Goal: Answer question/provide support

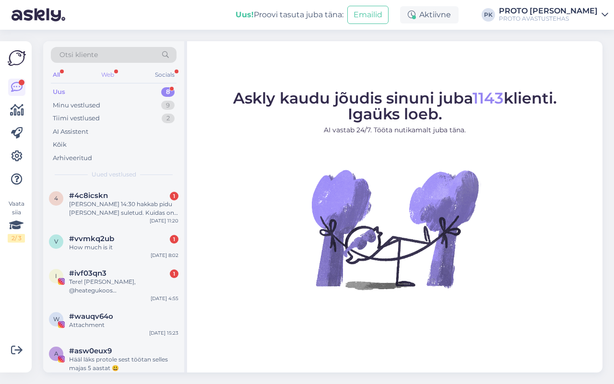
click at [106, 75] on div "Web" at bounding box center [107, 75] width 17 height 12
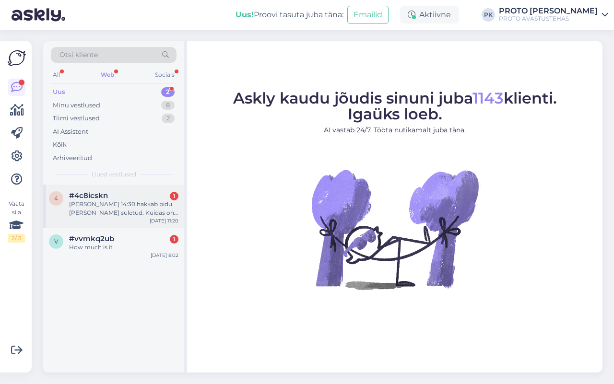
click at [113, 205] on div "[PERSON_NAME] 14:30 hakkab pidu [PERSON_NAME] suletud. Kuidas on ligipääs tagat…" at bounding box center [123, 208] width 109 height 17
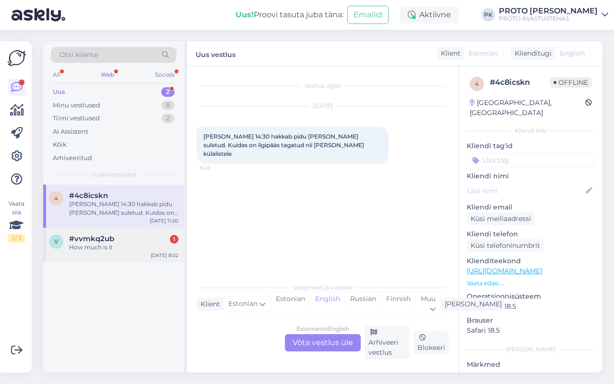
click at [109, 247] on div "How much is it" at bounding box center [123, 247] width 109 height 9
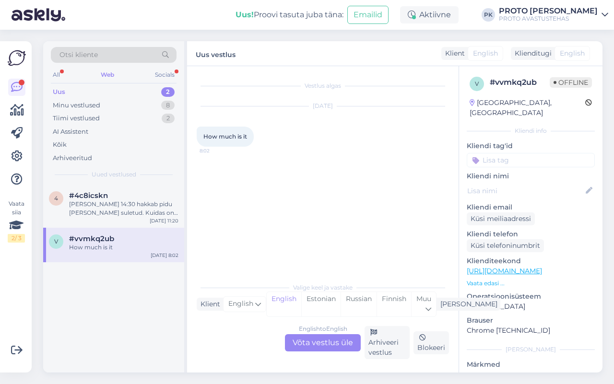
drag, startPoint x: 312, startPoint y: 344, endPoint x: 335, endPoint y: 318, distance: 34.7
click at [312, 342] on div "English to English Võta vestlus üle" at bounding box center [323, 342] width 76 height 17
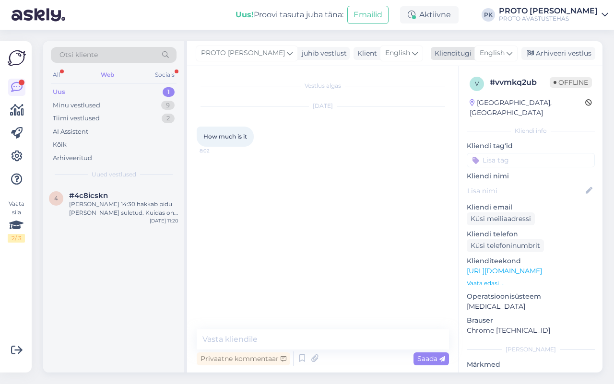
click at [501, 54] on span "English" at bounding box center [492, 53] width 25 height 11
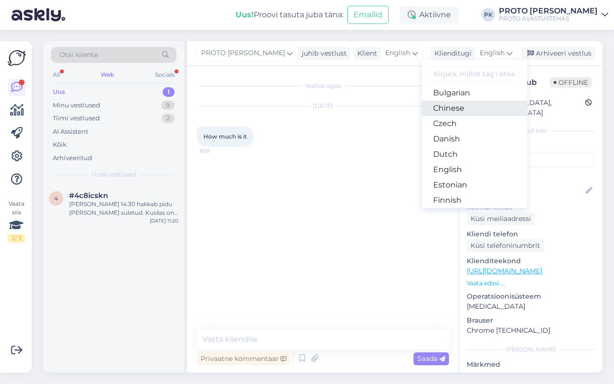
scroll to position [60, 0]
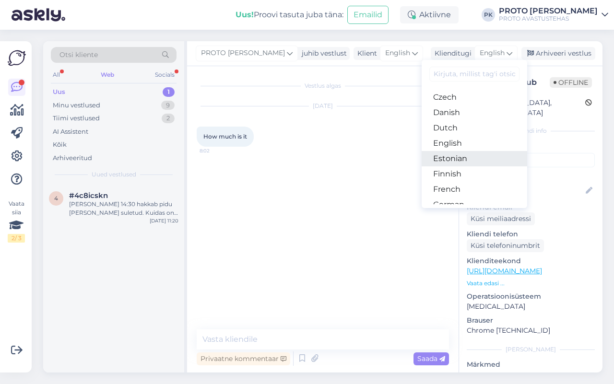
click at [459, 157] on link "Estonian" at bounding box center [475, 158] width 106 height 15
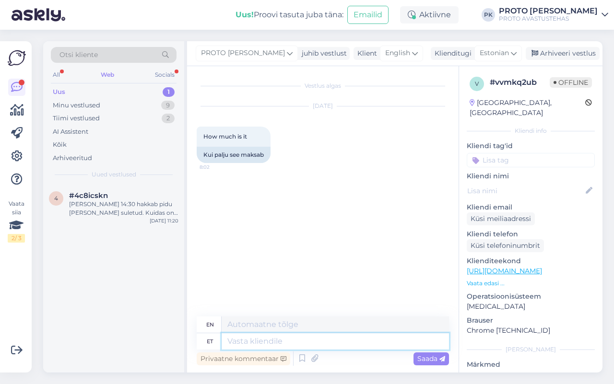
drag, startPoint x: 258, startPoint y: 346, endPoint x: 261, endPoint y: 339, distance: 7.3
click at [257, 344] on textarea at bounding box center [335, 341] width 227 height 16
click at [266, 344] on textarea at bounding box center [335, 341] width 227 height 16
paste textarea "[URL][DOMAIN_NAME]"
type textarea "[URL][DOMAIN_NAME]"
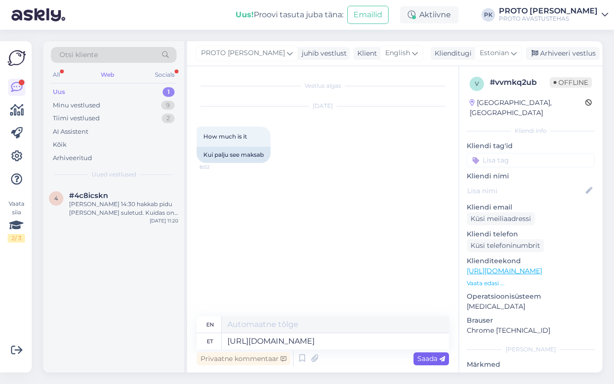
type textarea "[URL][DOMAIN_NAME]"
drag, startPoint x: 432, startPoint y: 357, endPoint x: 433, endPoint y: 351, distance: 6.3
click at [432, 356] on span "Saada" at bounding box center [431, 359] width 28 height 9
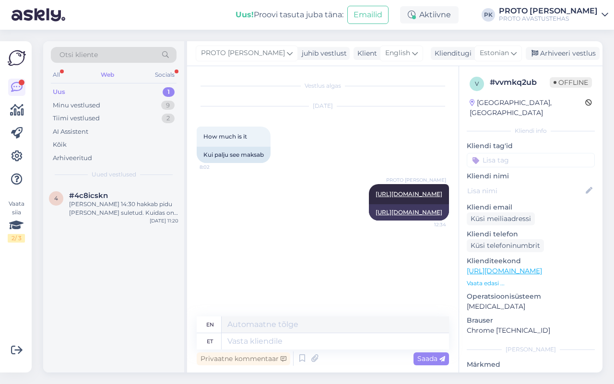
click at [108, 75] on div "Web" at bounding box center [107, 75] width 17 height 12
click at [97, 205] on div "[PERSON_NAME] 14:30 hakkab pidu [PERSON_NAME] suletud. Kuidas on ligipääs tagat…" at bounding box center [123, 208] width 109 height 17
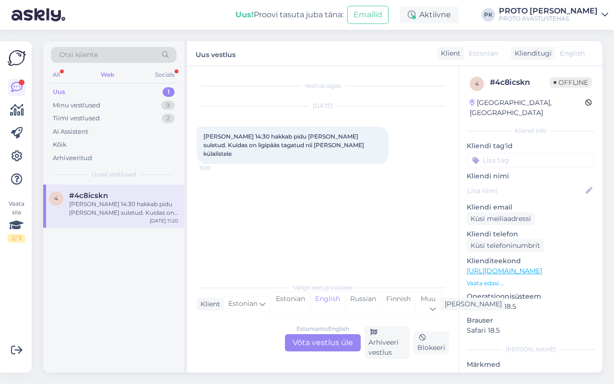
click at [320, 340] on div "Estonian to English Võta vestlus üle" at bounding box center [323, 342] width 76 height 17
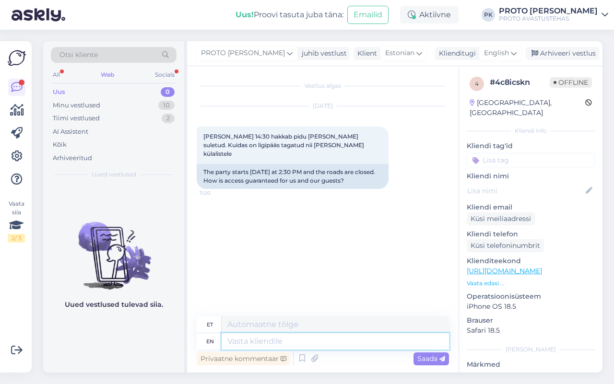
click at [234, 339] on textarea at bounding box center [335, 341] width 227 height 16
type textarea "Kõige"
type textarea "Kõige parem"
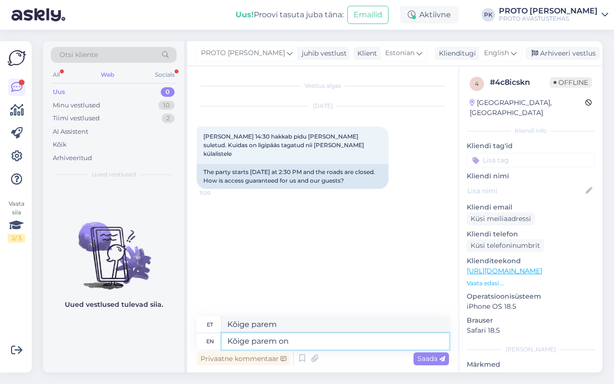
type textarea "Kõige parem on"
type textarea "Kõige parem on vaadata"
type textarea "Kõige parem on vaadata [DOMAIN_NAME]"
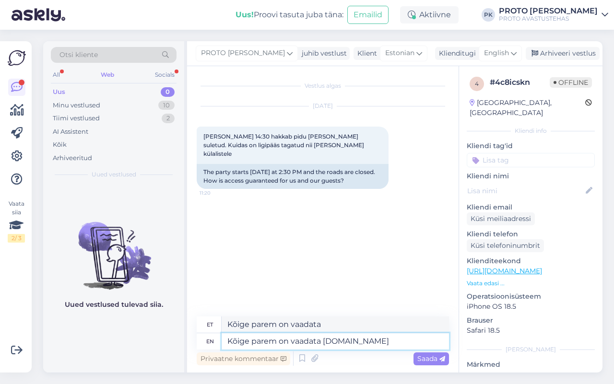
type textarea "Kõige parem on vaadata [DOMAIN_NAME]"
type textarea "Kõige parem on vaadata [DOMAIN_NAME] või"
type textarea "Kõige parem on vaadata [DOMAIN_NAME] või Wa"
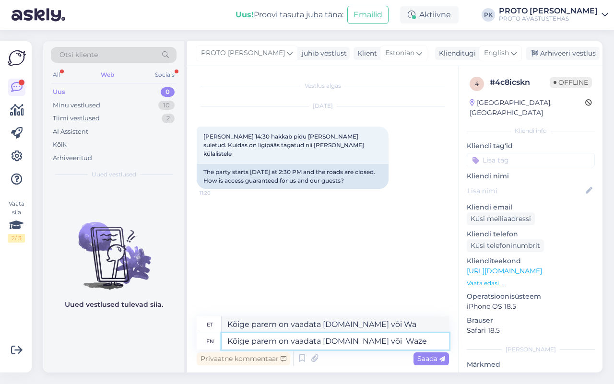
type textarea "Kõige parem on vaadata [DOMAIN_NAME] või Waze"
type textarea "Kõige parem on vaadata [DOMAIN_NAME] või Waze rakenduse"
type textarea "Kõige parem on vaadata [DOMAIN_NAME] või Waze rakendus"
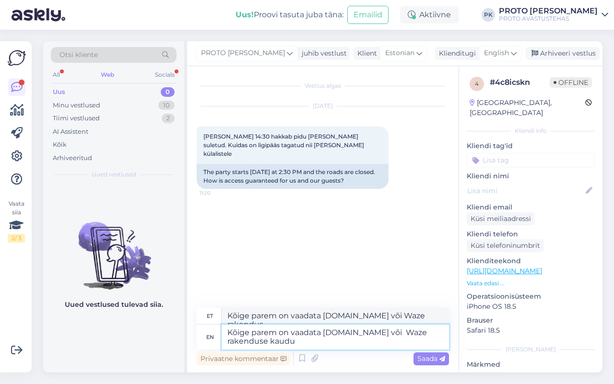
type textarea "Kõige parem on vaadata [DOMAIN_NAME] või Waze rakenduse kaudu"
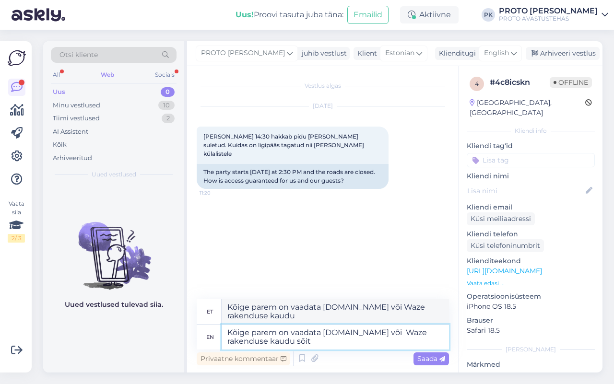
type textarea "Kõige parem on vaadata [DOMAIN_NAME] või Waze rakenduse kaudu sõita"
type textarea "Kõige parem on vaadata [DOMAIN_NAME] või Waze rakenduse kaudu sõita."
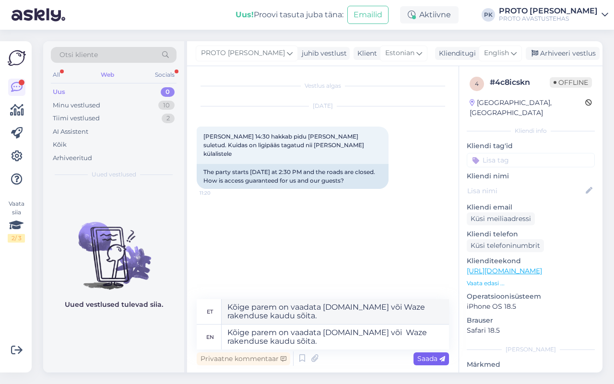
click at [429, 359] on span "Saada" at bounding box center [431, 359] width 28 height 9
